Goal: Task Accomplishment & Management: Complete application form

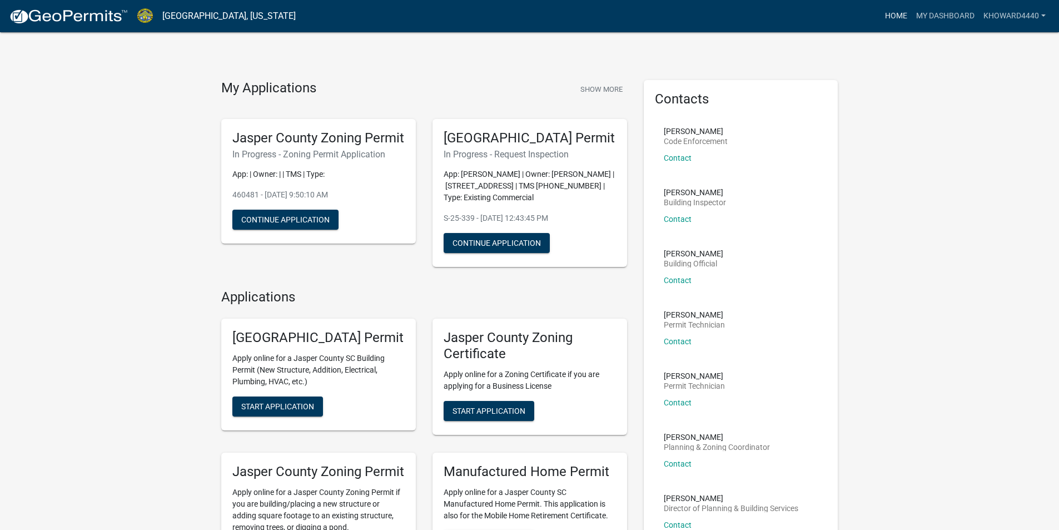
click at [902, 19] on link "Home" at bounding box center [896, 16] width 31 height 21
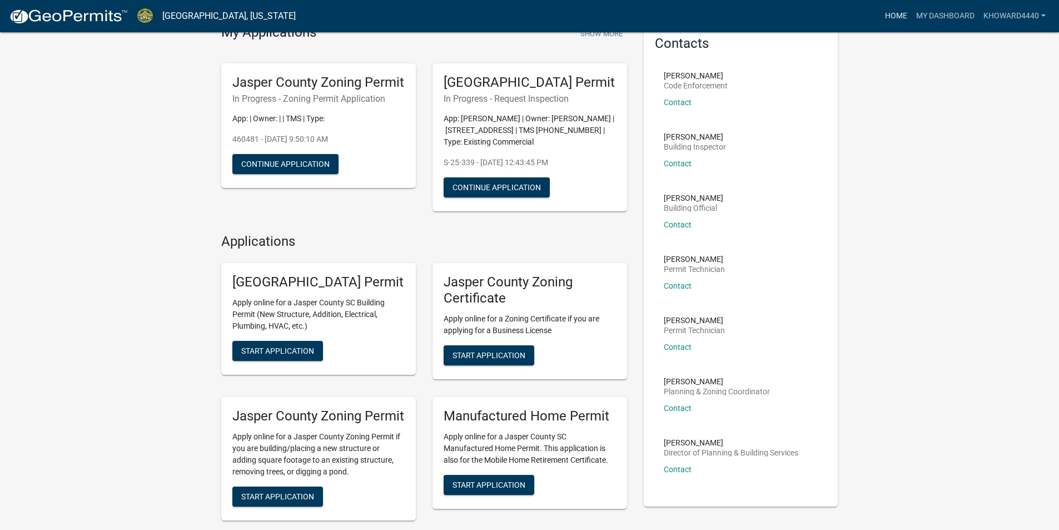
scroll to position [111, 0]
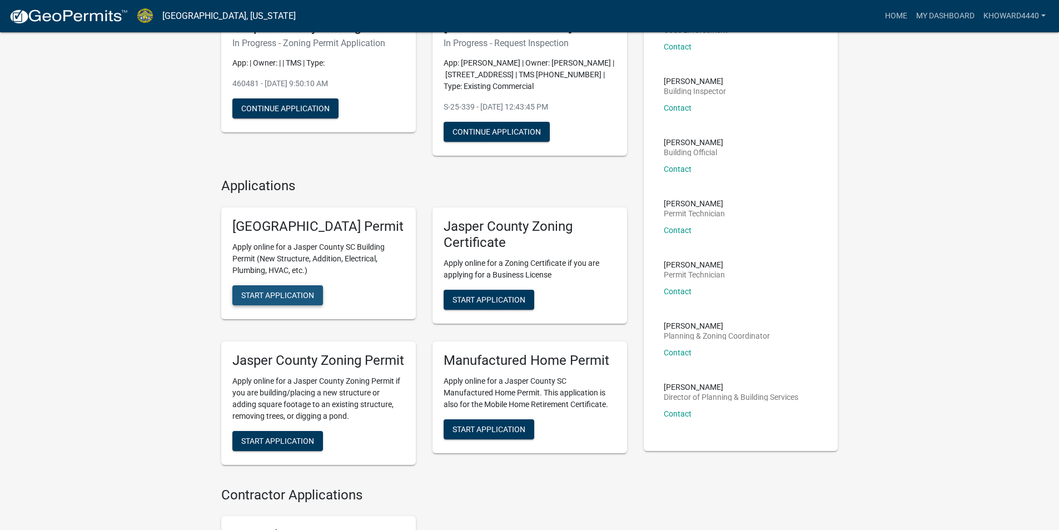
click at [296, 300] on span "Start Application" at bounding box center [277, 295] width 73 height 9
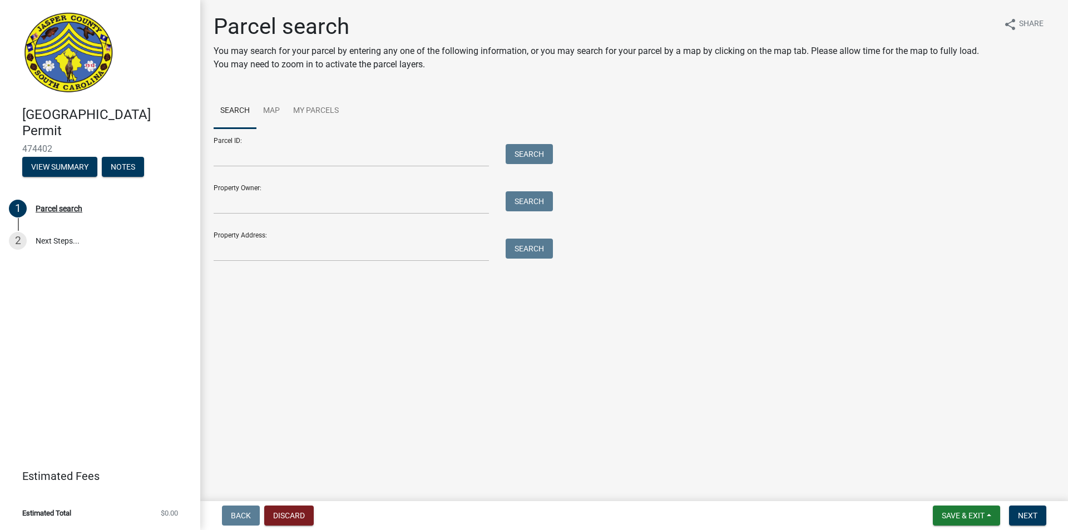
click at [306, 167] on form "Parcel ID: Search Property Owner: Search Property Address: Search" at bounding box center [381, 194] width 334 height 133
click at [306, 159] on input "Parcel ID:" at bounding box center [351, 155] width 275 height 23
click at [230, 155] on input "Parcel ID:" at bounding box center [351, 155] width 275 height 23
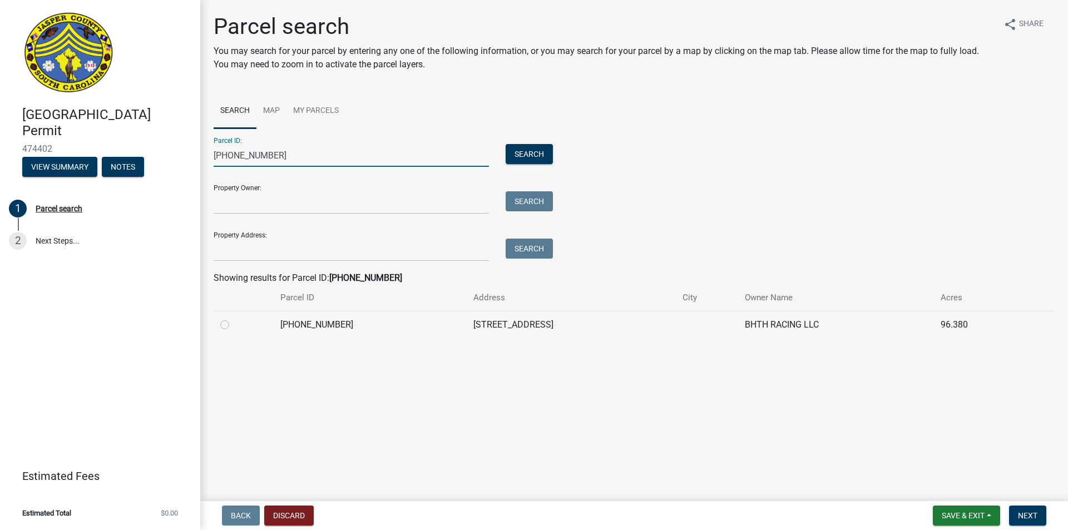
type input "[PHONE_NUMBER]"
click at [234, 318] on label at bounding box center [234, 318] width 0 height 0
click at [234, 325] on input "radio" at bounding box center [237, 321] width 7 height 7
radio input "true"
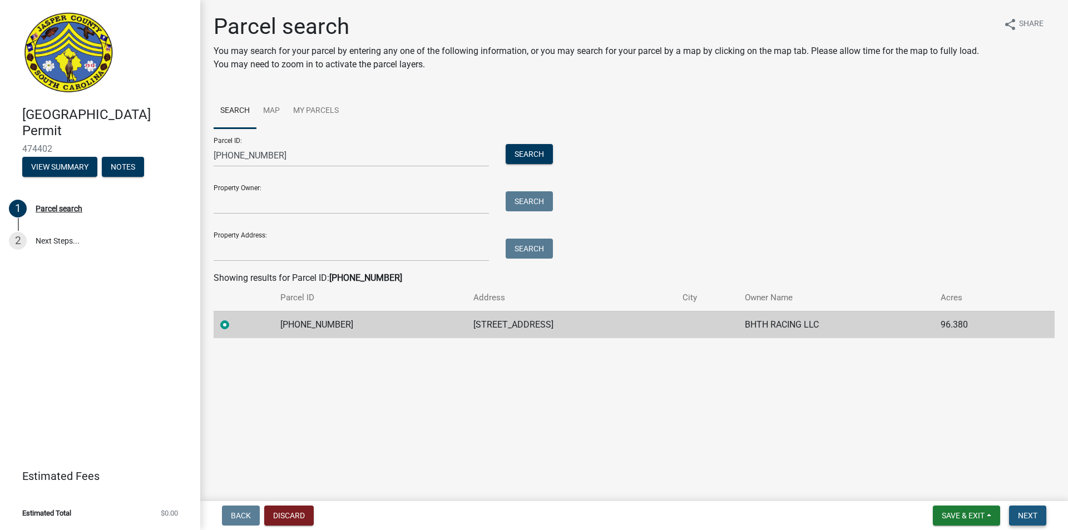
click at [1028, 516] on span "Next" at bounding box center [1027, 515] width 19 height 9
